Goal: Transaction & Acquisition: Purchase product/service

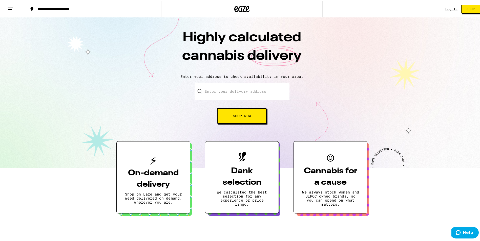
click at [215, 92] on input "Enter your delivery address" at bounding box center [242, 91] width 95 height 18
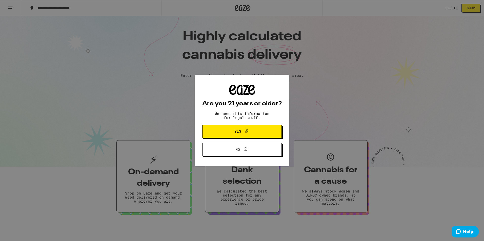
click at [239, 129] on span "Yes" at bounding box center [242, 131] width 38 height 7
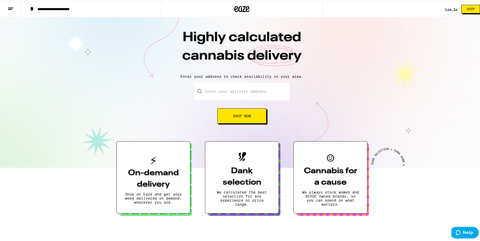
click at [246, 88] on input "Enter your delivery address" at bounding box center [242, 91] width 95 height 18
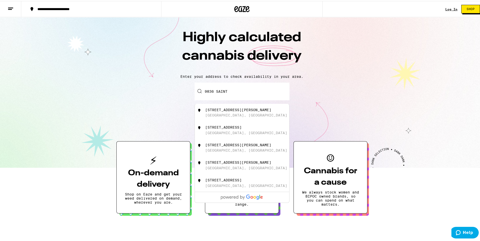
click at [221, 110] on div "[STREET_ADDRESS][PERSON_NAME]" at bounding box center [238, 109] width 66 height 4
type input "[STREET_ADDRESS][PERSON_NAME]"
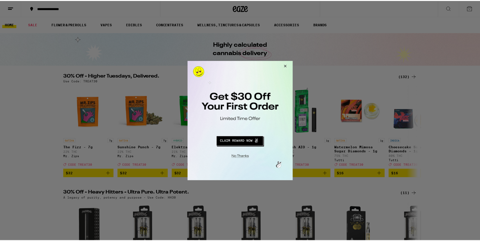
click at [286, 66] on button "Close Modal" at bounding box center [285, 67] width 14 height 12
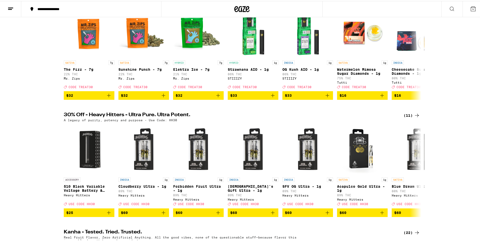
scroll to position [51, 0]
